Goal: Find specific page/section: Find specific page/section

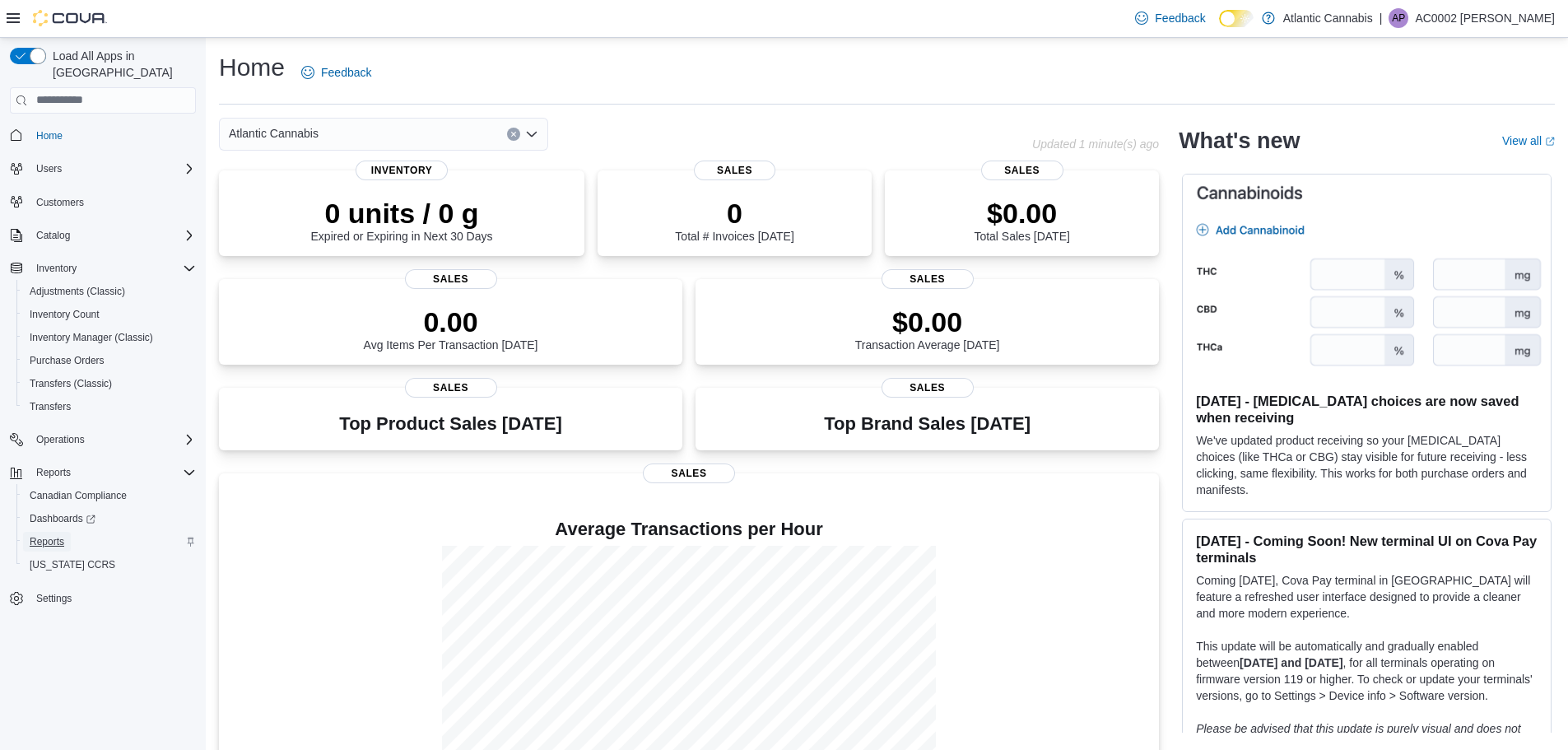
click at [47, 535] on span "Reports" at bounding box center [47, 542] width 35 height 14
